Goal: Task Accomplishment & Management: Use online tool/utility

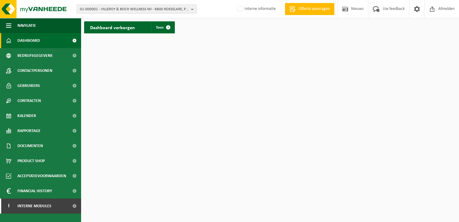
click at [153, 7] on span "01-000001 - VILLEROY & BOCH WELLNESS NV - 8800 ROESELARE, POPULIERSTRAAT 1" at bounding box center [134, 9] width 109 height 9
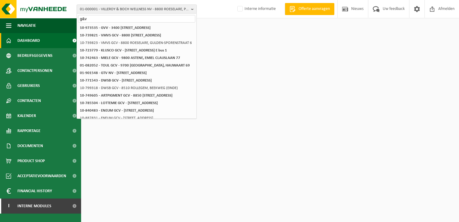
click at [103, 17] on input "g&v" at bounding box center [136, 19] width 117 height 8
drag, startPoint x: 61, startPoint y: 17, endPoint x: 54, endPoint y: 16, distance: 7.2
click at [54, 16] on div "01-000001 - VILLEROY & BOCH WELLNESS NV - 8800 ROESELARE, POPULIERSTRAAT 1 g&v …" at bounding box center [229, 9] width 459 height 18
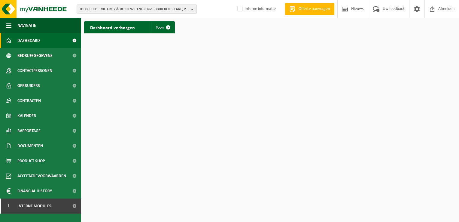
click at [132, 6] on span "01-000001 - VILLEROY & BOCH WELLNESS NV - 8800 ROESELARE, POPULIERSTRAAT 1" at bounding box center [134, 9] width 109 height 9
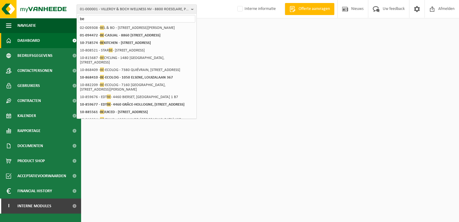
type input "b"
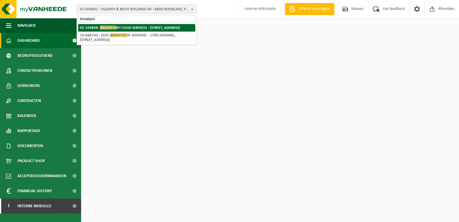
type input "breakpoi"
click at [101, 29] on span "BREAKPOI" at bounding box center [108, 27] width 16 height 5
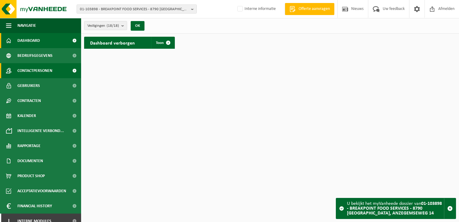
click at [34, 71] on span "Contactpersonen" at bounding box center [34, 70] width 35 height 15
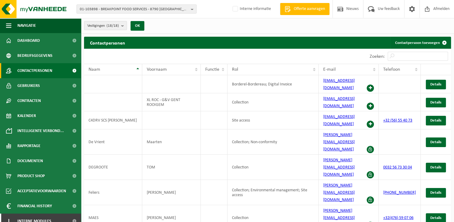
drag, startPoint x: 414, startPoint y: 181, endPoint x: 394, endPoint y: 181, distance: 20.4
copy link "56 73 30 04"
click at [192, 11] on b "button" at bounding box center [193, 9] width 5 height 8
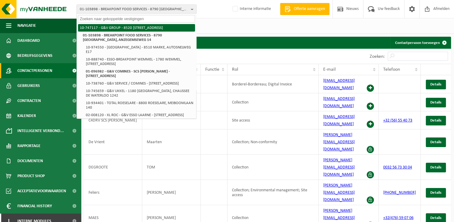
click at [135, 29] on li "10-747117 - G&V GROUP - 8520 KUURNE, HARELBEEKSESTRAAT 120" at bounding box center [136, 28] width 117 height 8
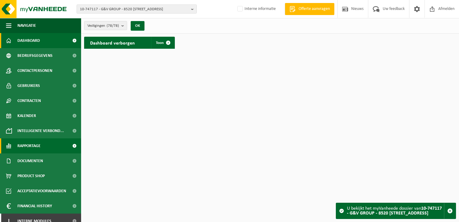
click at [39, 147] on span "Rapportage" at bounding box center [28, 145] width 23 height 15
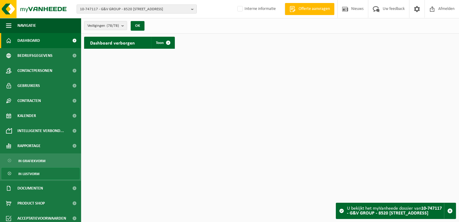
click at [37, 174] on span "In lijstvorm" at bounding box center [28, 173] width 21 height 11
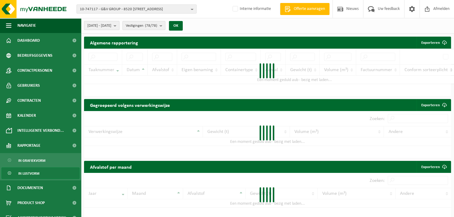
click at [119, 26] on b "submit" at bounding box center [116, 25] width 5 height 8
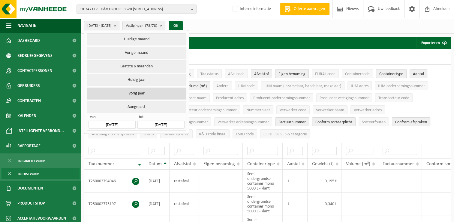
click at [143, 92] on button "Vorig jaar" at bounding box center [136, 93] width 99 height 12
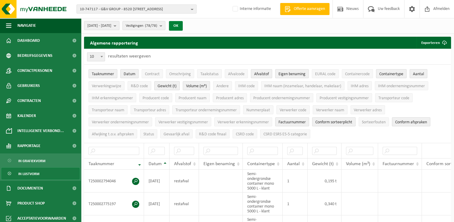
click at [183, 26] on button "OK" at bounding box center [176, 26] width 14 height 10
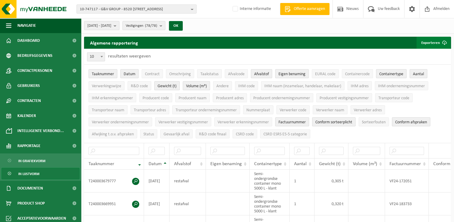
click at [433, 39] on button "Exporteren" at bounding box center [434, 43] width 34 height 12
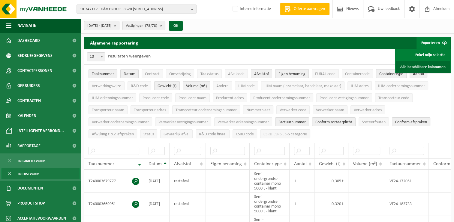
click at [430, 67] on link "Alle beschikbare kolommen" at bounding box center [423, 67] width 54 height 12
click at [128, 10] on span "10-747117 - G&V GROUP - 8520 KUURNE, HARELBEEKSESTRAAT 120" at bounding box center [134, 9] width 109 height 9
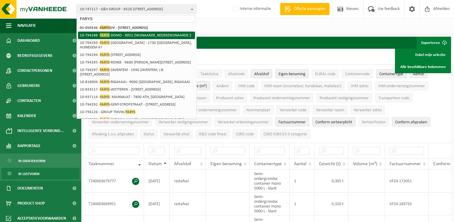
type input "FARYS"
click at [135, 37] on li "10-794288 - FARYS -DOMO - 9052 ZWIJNAARDE, NEDERZWIJNAARDE 2" at bounding box center [136, 36] width 117 height 8
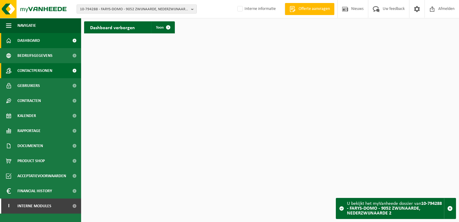
click at [43, 71] on span "Contactpersonen" at bounding box center [34, 70] width 35 height 15
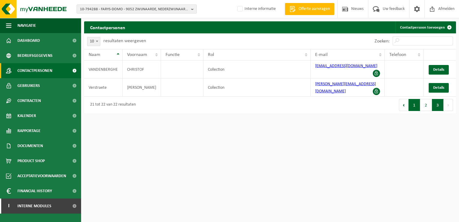
click at [415, 99] on button "1" at bounding box center [414, 105] width 12 height 12
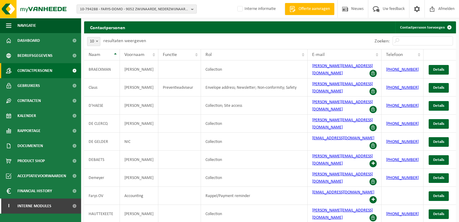
click at [136, 14] on div "10-794288 - FARYS-DOMO - [GEOGRAPHIC_DATA], NEDERZWIJNAARDE 2 01-050136 - FARYS…" at bounding box center [229, 9] width 459 height 18
click at [137, 8] on span "10-794288 - FARYS-DOMO - 9052 ZWIJNAARDE, NEDERZWIJNAARDE 2" at bounding box center [134, 9] width 109 height 9
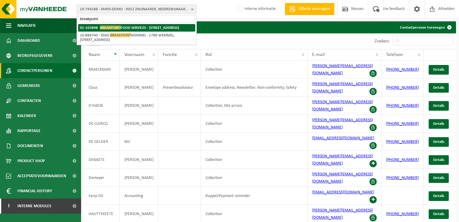
type input "breakpoint"
click at [103, 30] on strong "01-103898 - BREAKPOINT FOOD SERVICES - 8790 WAREGEM, ANZEGEMSEWEG 14" at bounding box center [129, 27] width 99 height 5
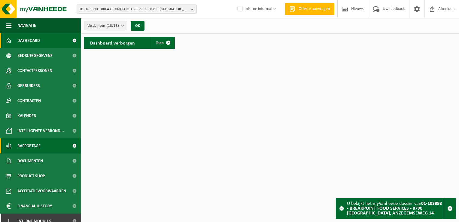
click at [42, 146] on link "Rapportage" at bounding box center [40, 145] width 81 height 15
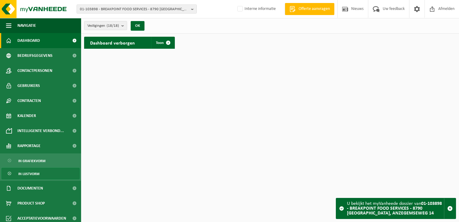
click at [35, 174] on span "In lijstvorm" at bounding box center [28, 173] width 21 height 11
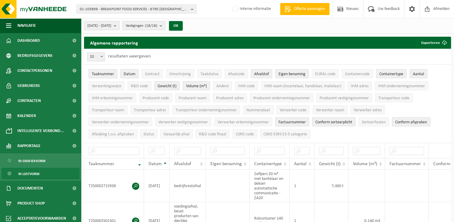
click at [119, 24] on b "submit" at bounding box center [116, 25] width 5 height 8
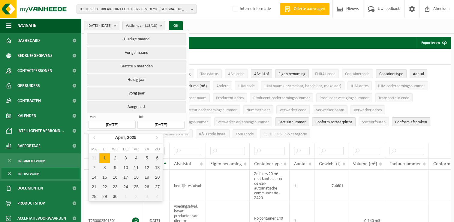
click at [108, 125] on input "[DATE]" at bounding box center [112, 124] width 47 height 8
click at [94, 138] on icon at bounding box center [95, 137] width 2 height 3
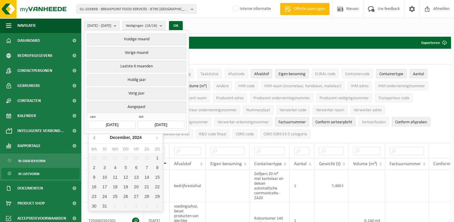
click at [94, 138] on icon at bounding box center [95, 137] width 2 height 3
click at [127, 159] on div "1" at bounding box center [125, 158] width 11 height 10
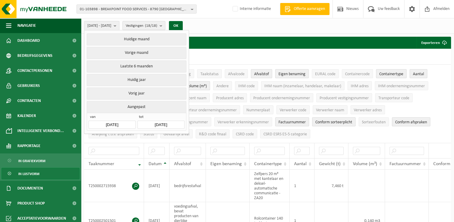
click at [168, 122] on input "[DATE]" at bounding box center [161, 124] width 47 height 8
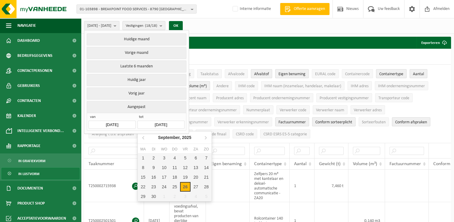
click at [120, 123] on input "2024-08-01" at bounding box center [112, 124] width 47 height 8
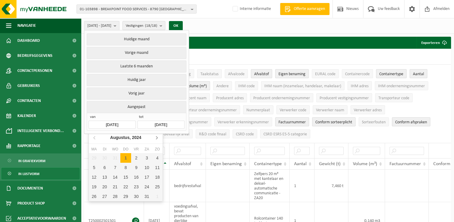
click at [159, 136] on icon at bounding box center [157, 137] width 10 height 10
click at [157, 158] on div "1" at bounding box center [157, 158] width 11 height 10
type input "[DATE]"
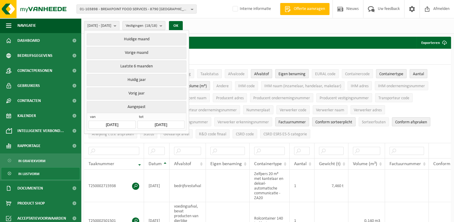
click at [166, 124] on input "[DATE]" at bounding box center [161, 124] width 47 height 8
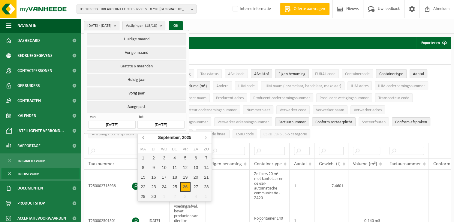
click at [142, 139] on icon at bounding box center [144, 137] width 10 height 10
click at [207, 197] on div "31" at bounding box center [206, 196] width 11 height 10
type input "[DATE]"
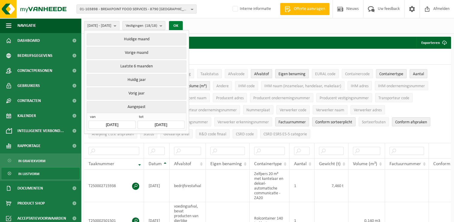
click at [183, 26] on button "OK" at bounding box center [176, 26] width 14 height 10
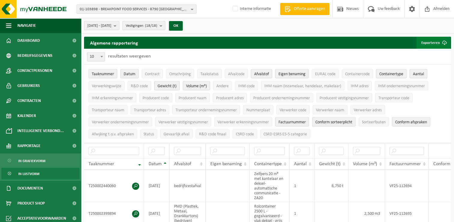
click at [426, 41] on button "Exporteren" at bounding box center [434, 43] width 34 height 12
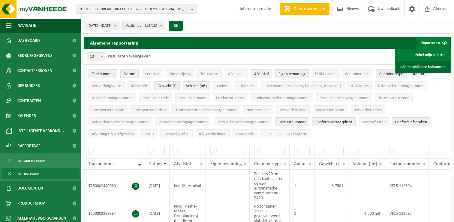
click at [428, 68] on link "Alle beschikbare kolommen" at bounding box center [423, 67] width 54 height 12
click at [192, 9] on b "button" at bounding box center [193, 9] width 5 height 8
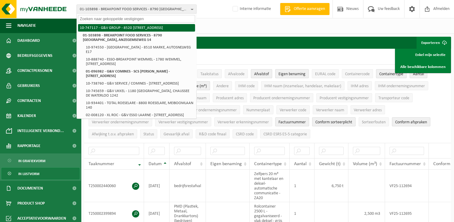
click at [112, 27] on li "10-747117 - G&V GROUP - 8520 [STREET_ADDRESS]" at bounding box center [136, 28] width 117 height 8
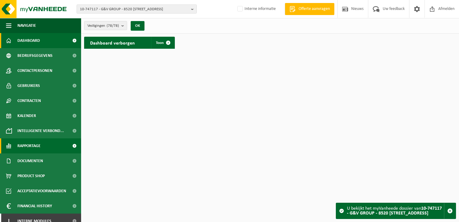
click at [38, 145] on span "Rapportage" at bounding box center [28, 145] width 23 height 15
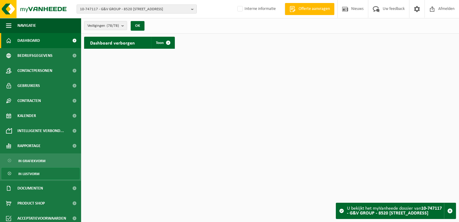
click at [36, 171] on span "In lijstvorm" at bounding box center [28, 173] width 21 height 11
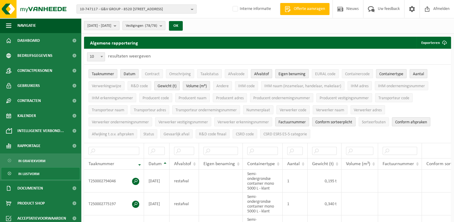
click at [119, 26] on b "submit" at bounding box center [116, 25] width 5 height 8
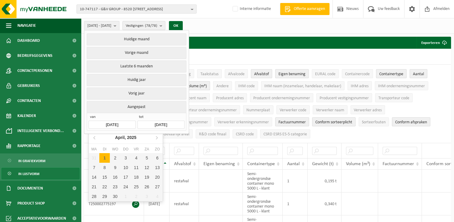
click at [119, 123] on input "[DATE]" at bounding box center [112, 124] width 47 height 8
click at [95, 136] on icon at bounding box center [95, 137] width 2 height 3
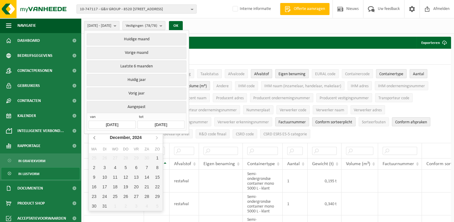
click at [95, 136] on icon at bounding box center [95, 137] width 2 height 3
click at [157, 136] on icon at bounding box center [157, 137] width 2 height 3
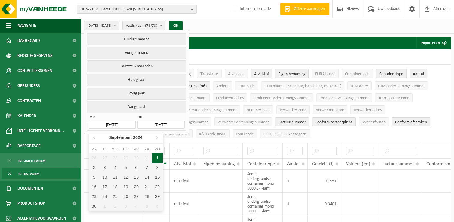
click at [158, 157] on div "1" at bounding box center [157, 158] width 11 height 10
type input "[DATE]"
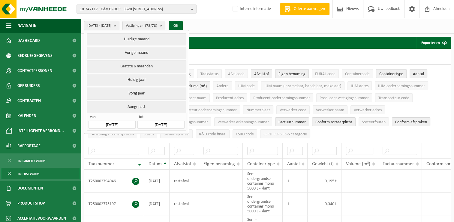
click at [168, 124] on input "[DATE]" at bounding box center [161, 124] width 47 height 8
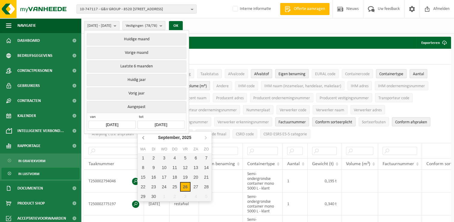
click at [143, 138] on icon at bounding box center [144, 137] width 2 height 3
click at [203, 197] on div "31" at bounding box center [206, 196] width 11 height 10
type input "[DATE]"
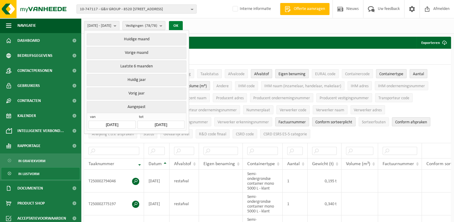
click at [183, 27] on button "OK" at bounding box center [176, 26] width 14 height 10
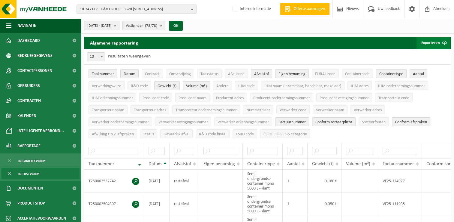
click at [436, 41] on button "Exporteren" at bounding box center [434, 43] width 34 height 12
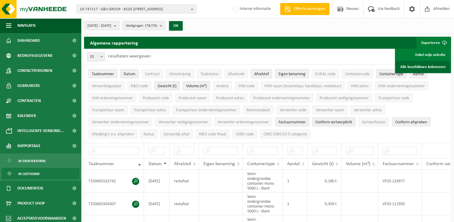
click at [426, 65] on link "Alle beschikbare kolommen" at bounding box center [423, 67] width 54 height 12
